Goal: Transaction & Acquisition: Purchase product/service

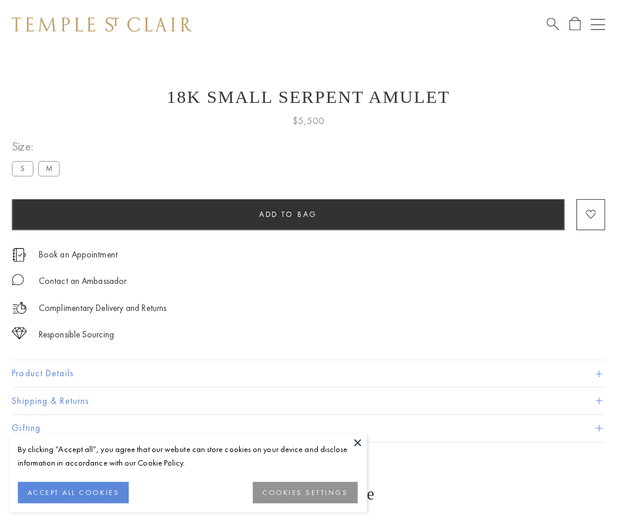
scroll to position [5, 0]
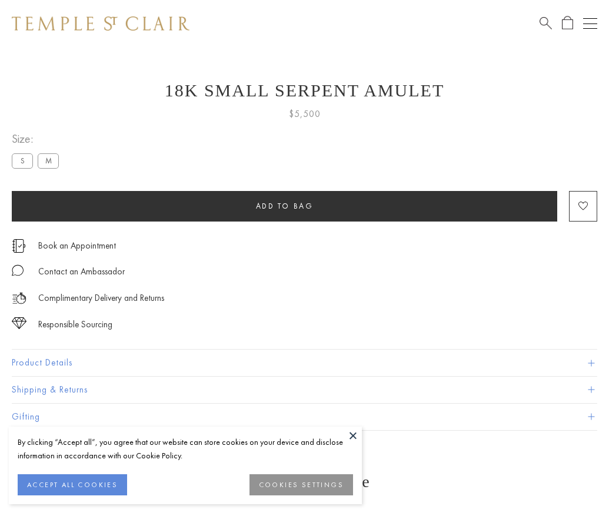
click at [284, 206] on span "Add to bag" at bounding box center [285, 206] width 58 height 10
